Goal: Information Seeking & Learning: Get advice/opinions

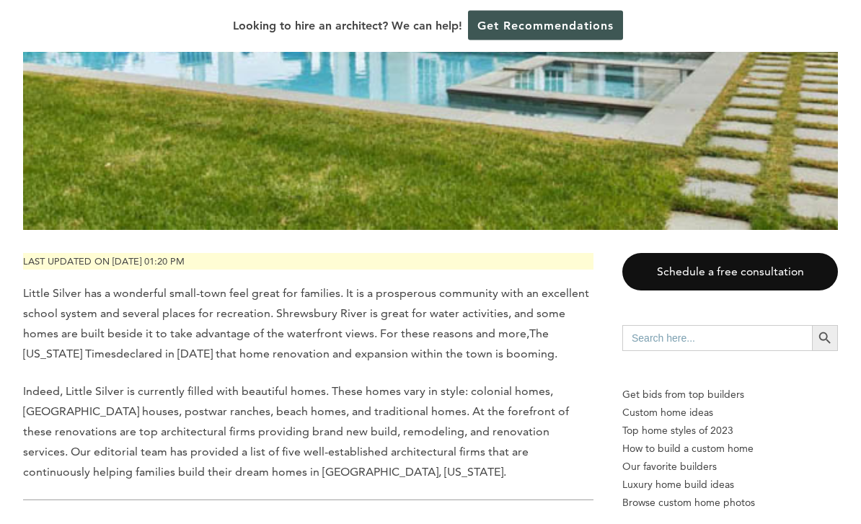
scroll to position [617, 0]
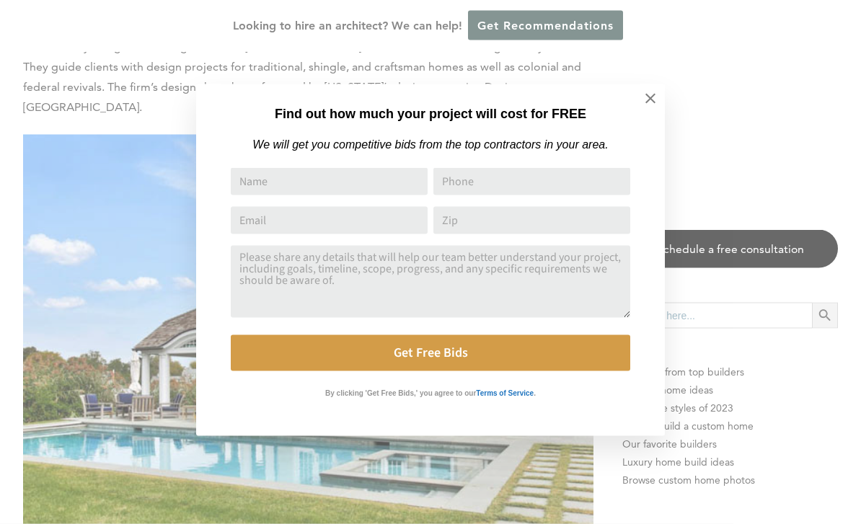
scroll to position [3097, 0]
click at [652, 97] on icon at bounding box center [650, 99] width 10 height 10
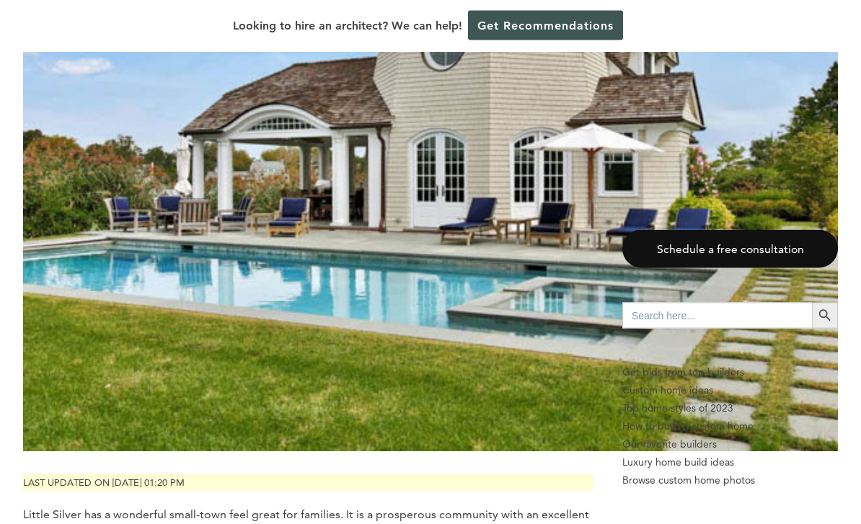
scroll to position [0, 0]
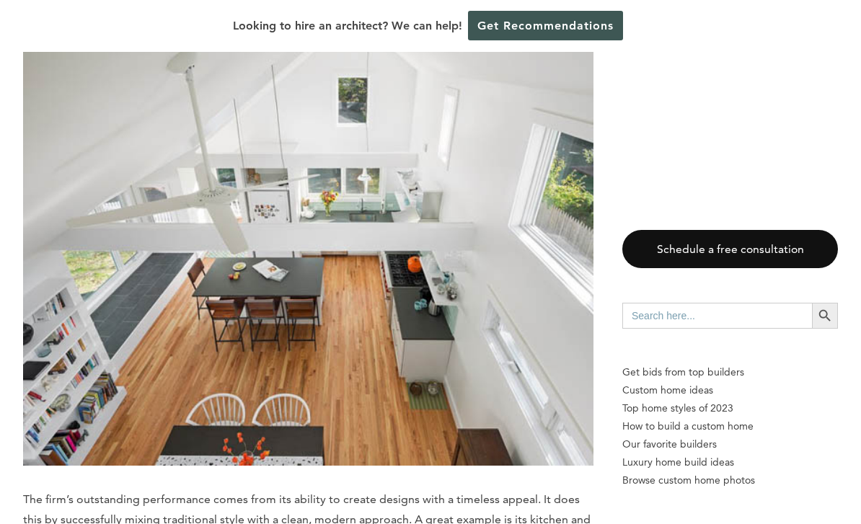
scroll to position [2271, 0]
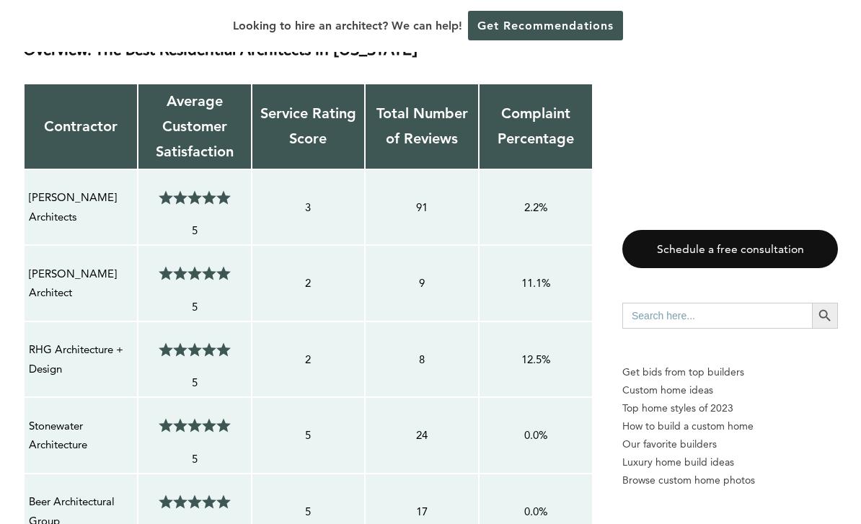
scroll to position [1134, 0]
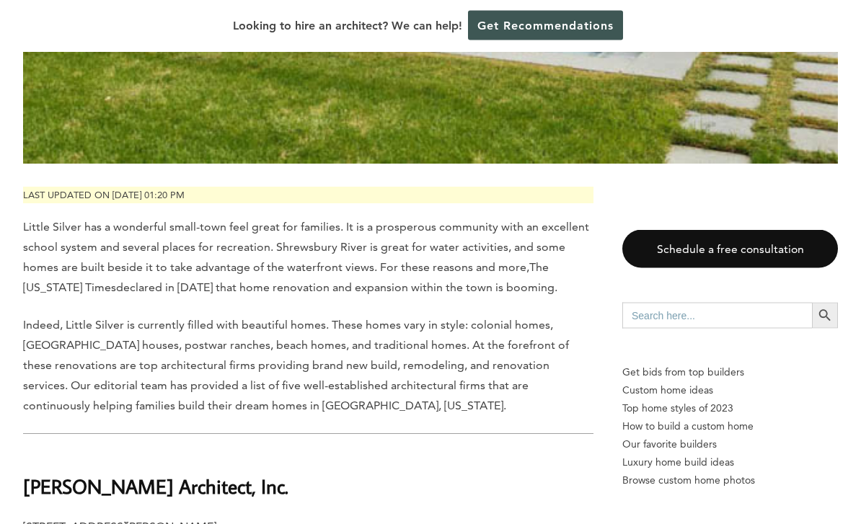
click at [264, 272] on span "Little Silver has a wonderful small-town feel great for families. It is a prosp…" at bounding box center [306, 248] width 566 height 54
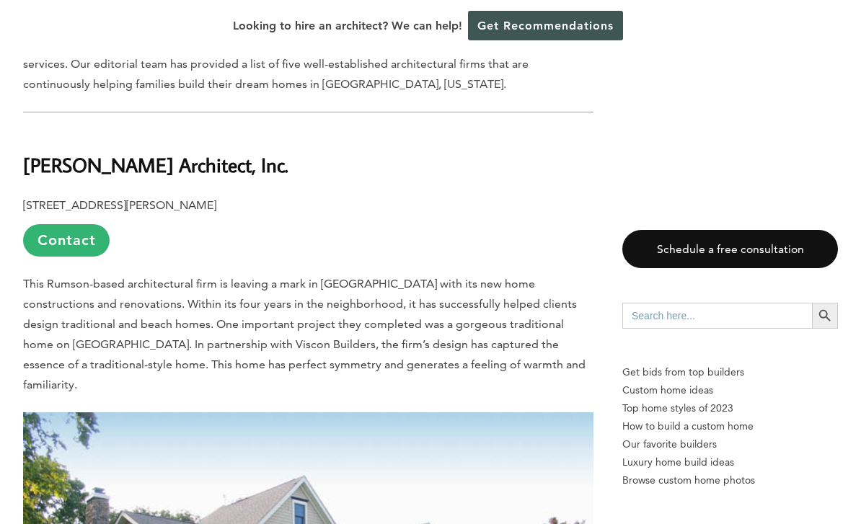
scroll to position [993, 0]
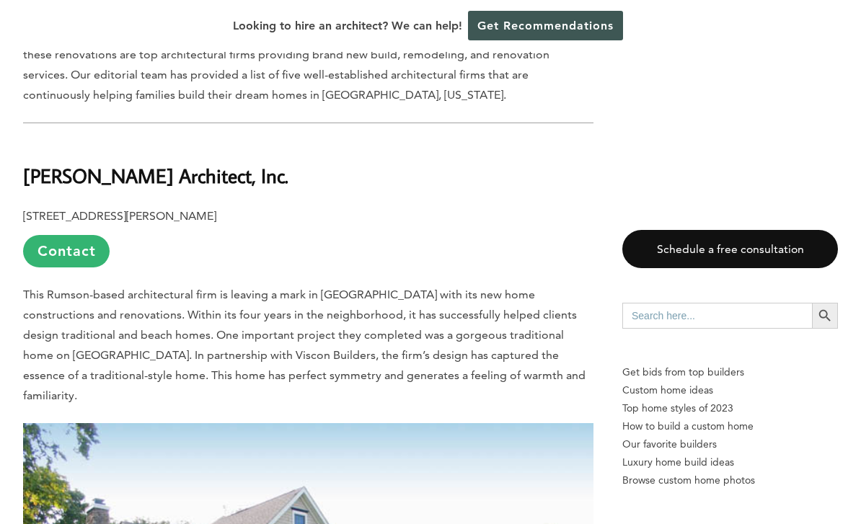
click at [98, 264] on link "Contact" at bounding box center [66, 251] width 86 height 32
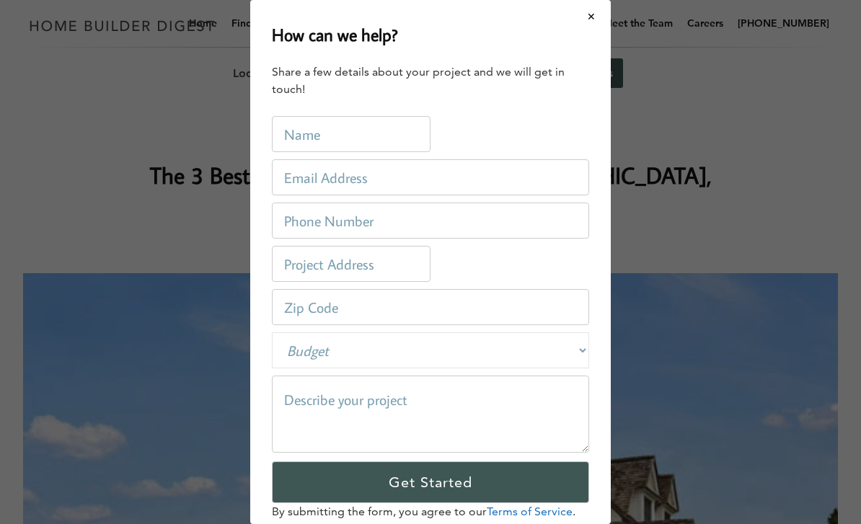
click at [130, 161] on div "Architects / New Jersey / Ranking The 3 Best Residential Architects in Little S…" at bounding box center [430, 498] width 861 height 799
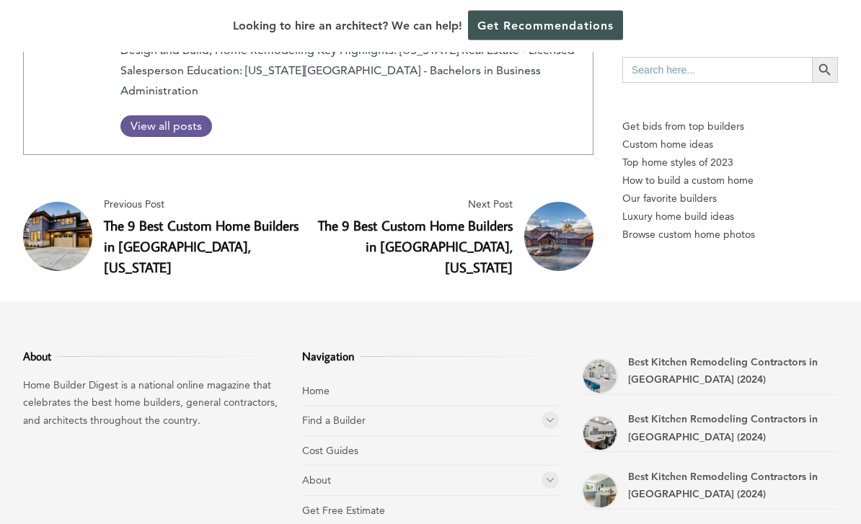
scroll to position [4156, 0]
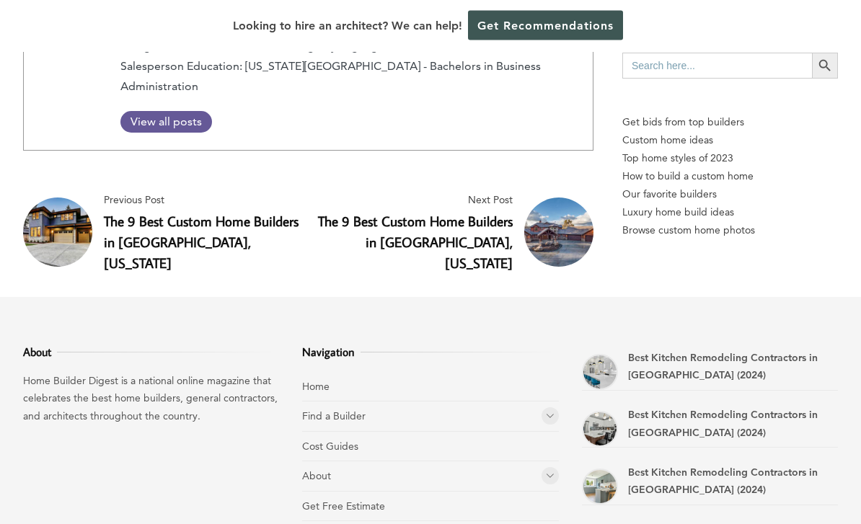
click at [108, 31] on div "Looking to hire an architect? We can help! Get Recommendations" at bounding box center [430, 26] width 861 height 52
click at [86, 409] on div "About Home Builder Digest is a national online magazine that celebrates the bes…" at bounding box center [151, 493] width 256 height 298
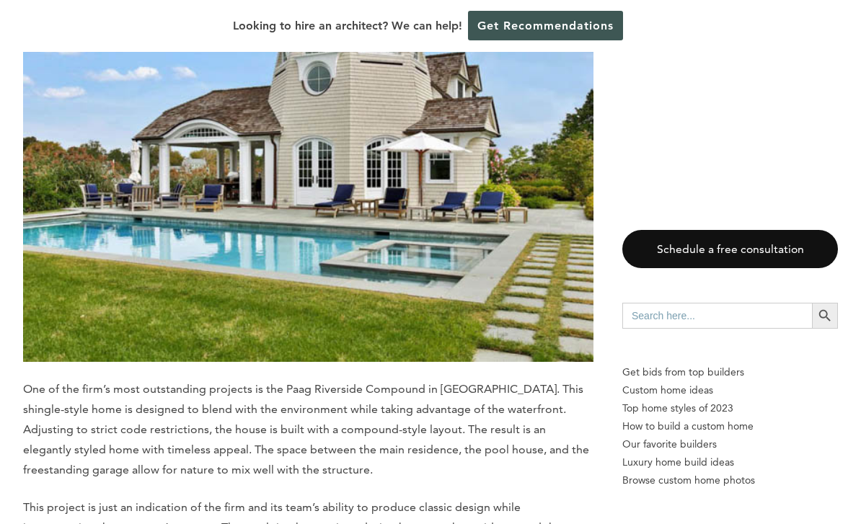
scroll to position [3306, 0]
